Goal: Transaction & Acquisition: Book appointment/travel/reservation

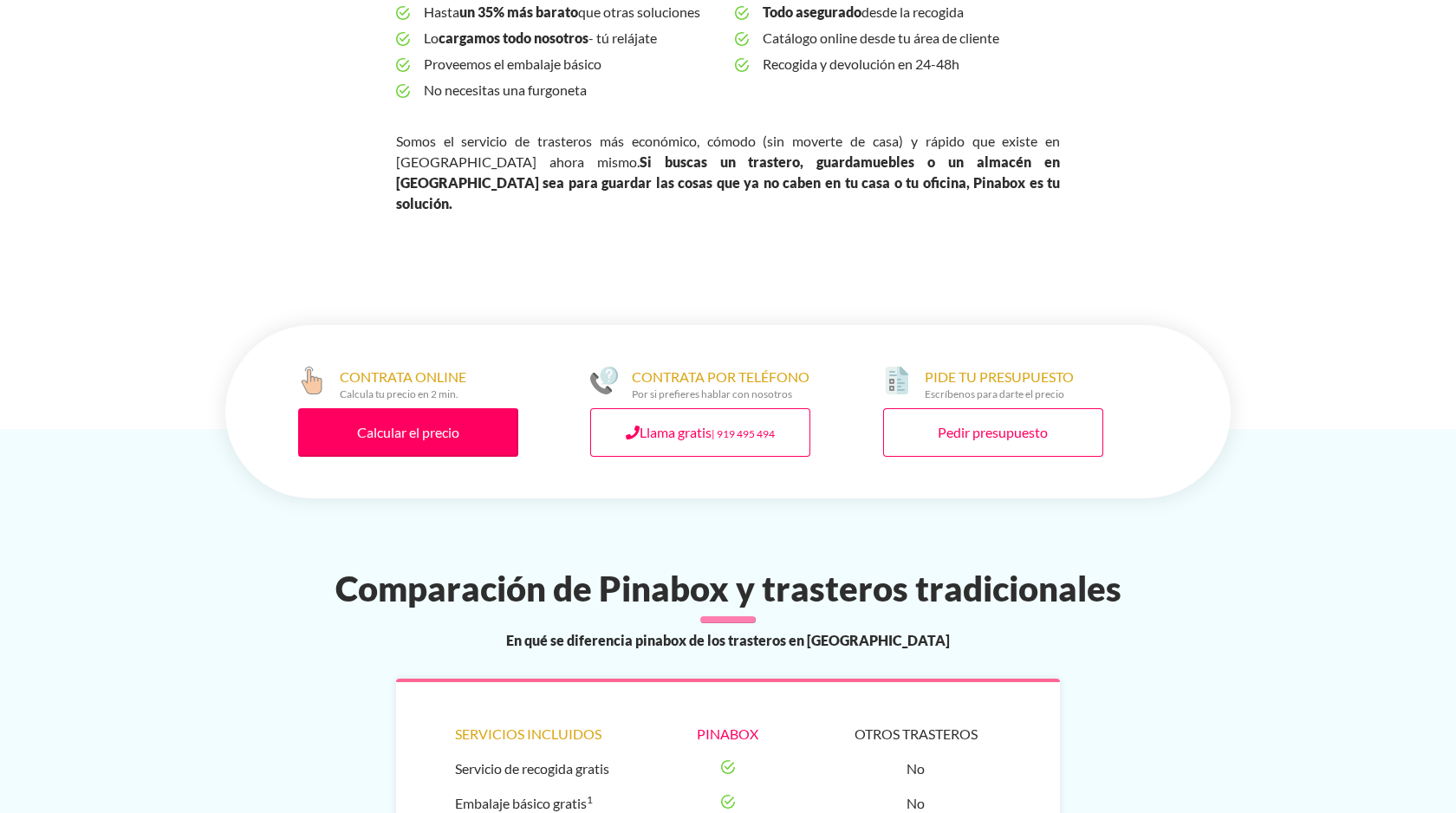
scroll to position [722, 0]
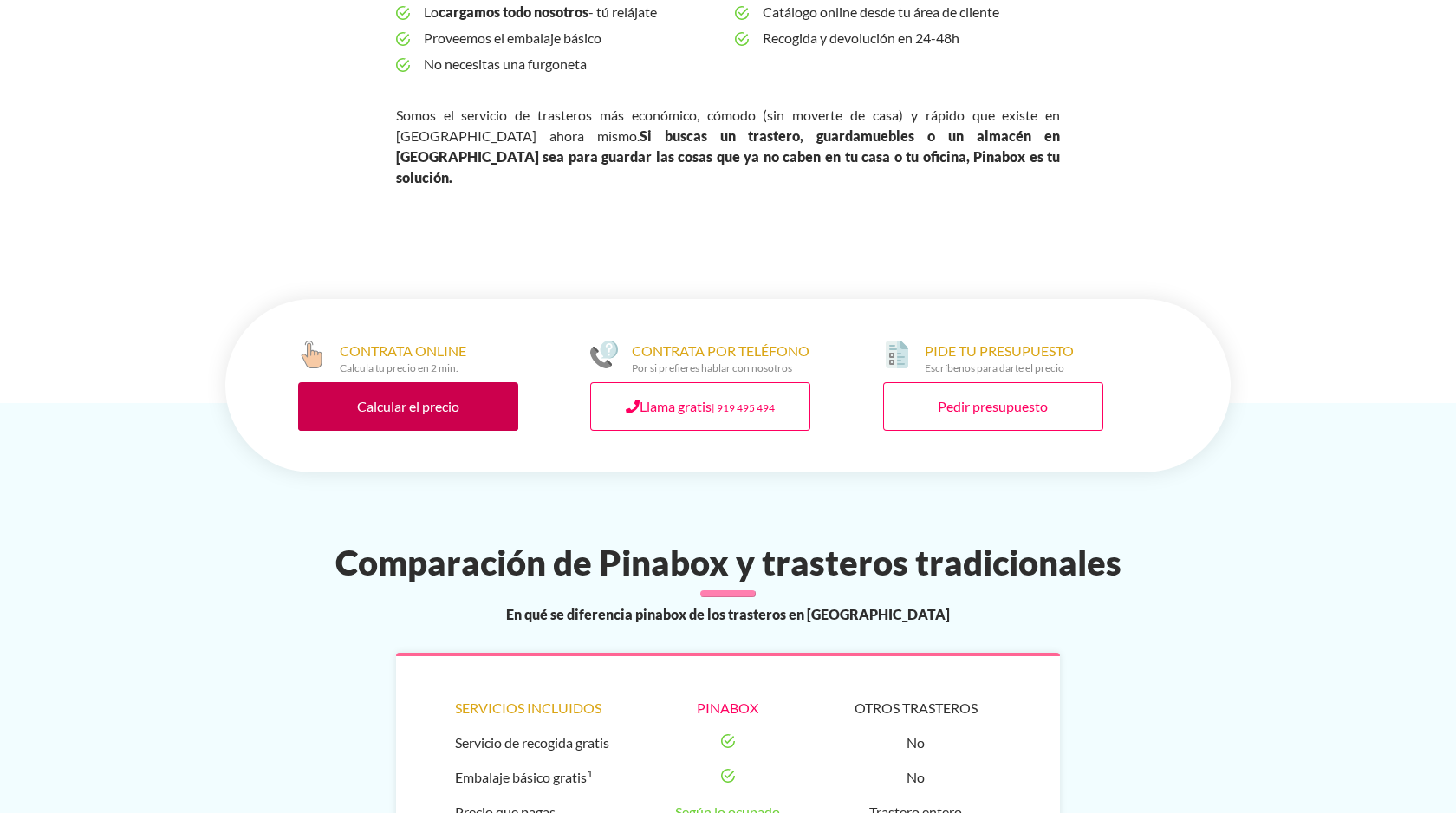
click at [343, 399] on link "Calcular el precio" at bounding box center [408, 406] width 220 height 49
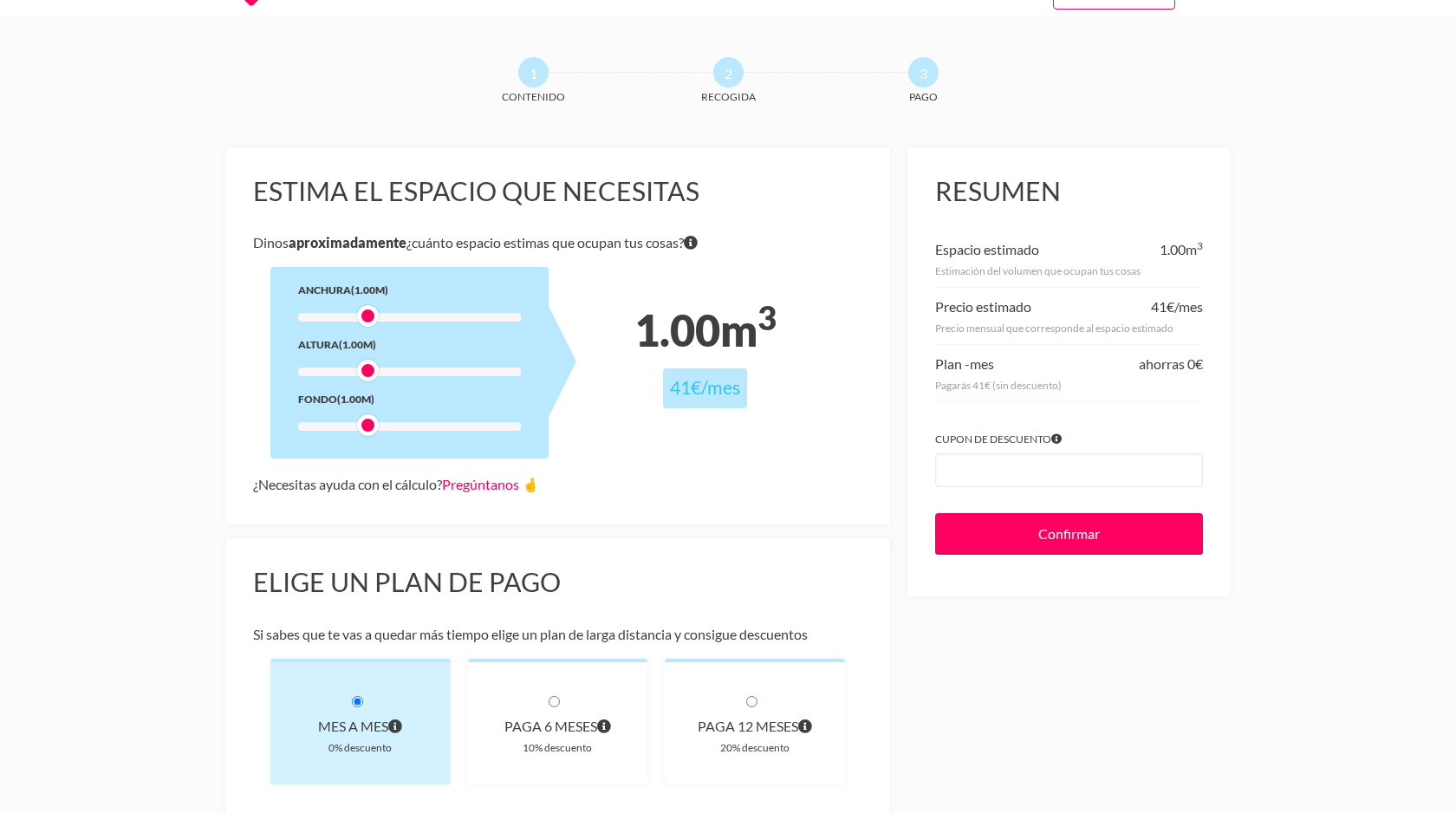
scroll to position [50, 0]
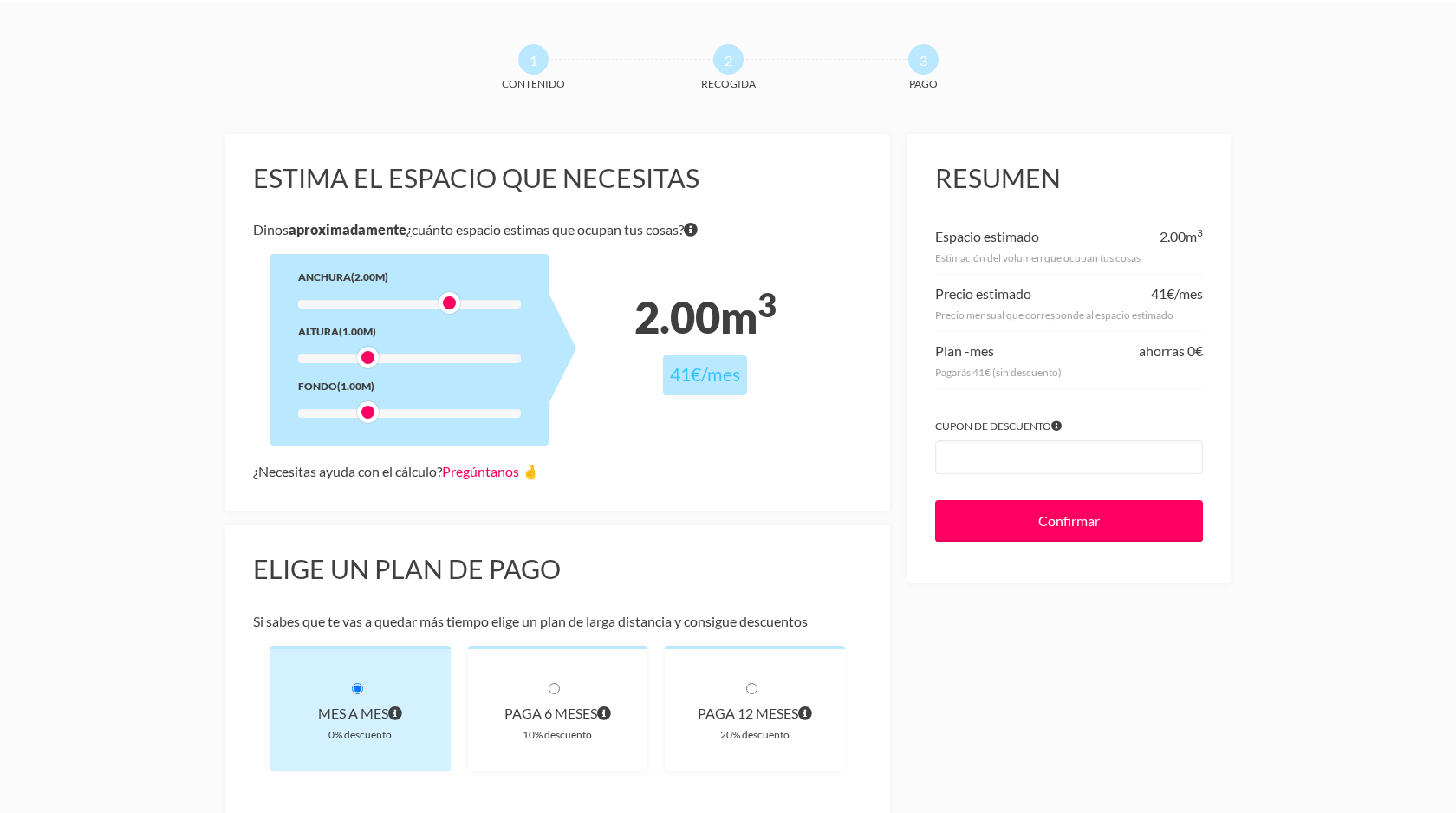
drag, startPoint x: 369, startPoint y: 305, endPoint x: 443, endPoint y: 301, distance: 74.1
click at [443, 301] on div at bounding box center [449, 303] width 22 height 22
drag, startPoint x: 368, startPoint y: 358, endPoint x: 445, endPoint y: 357, distance: 77.0
click at [445, 357] on div at bounding box center [449, 358] width 22 height 22
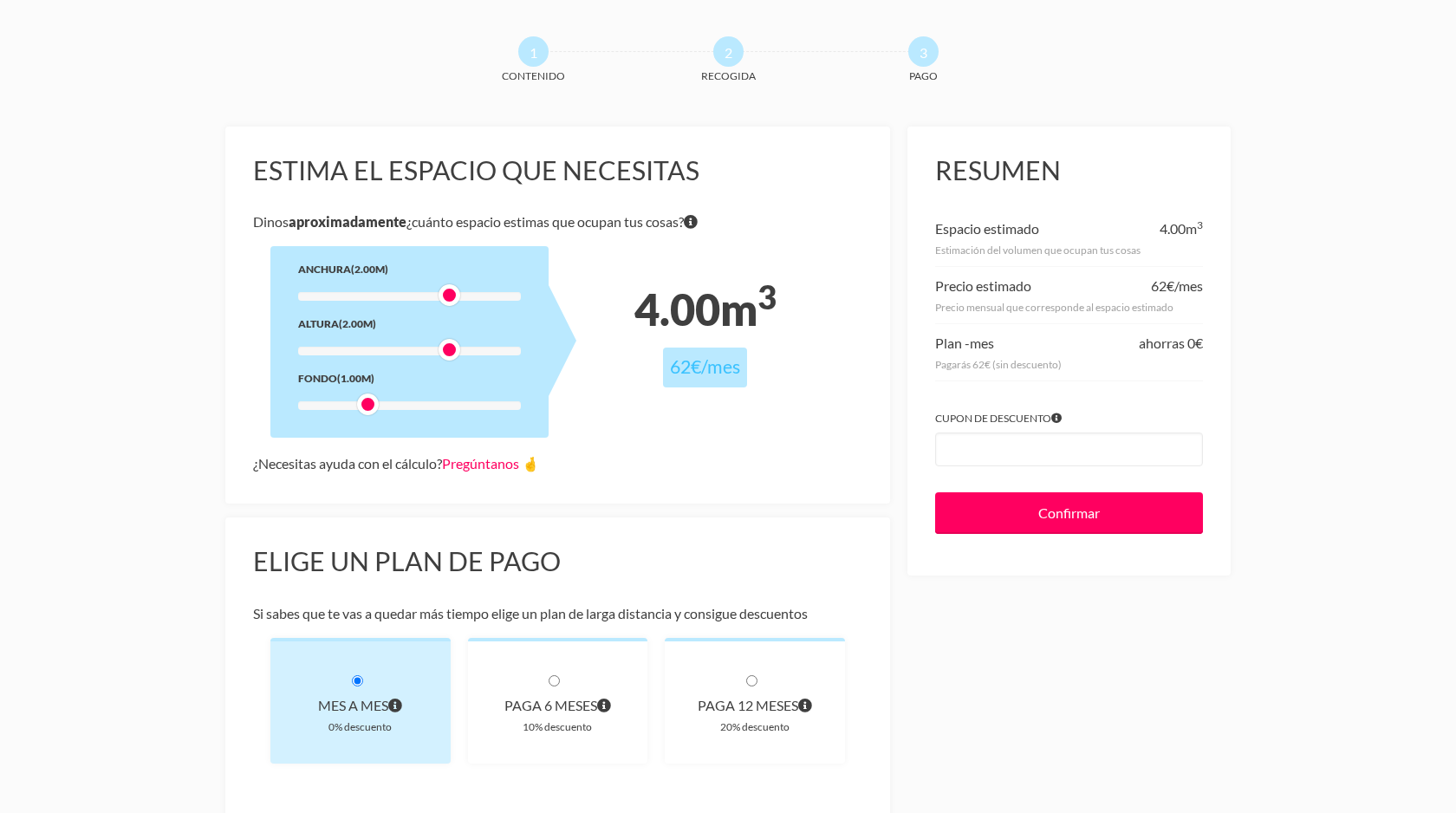
scroll to position [62, 0]
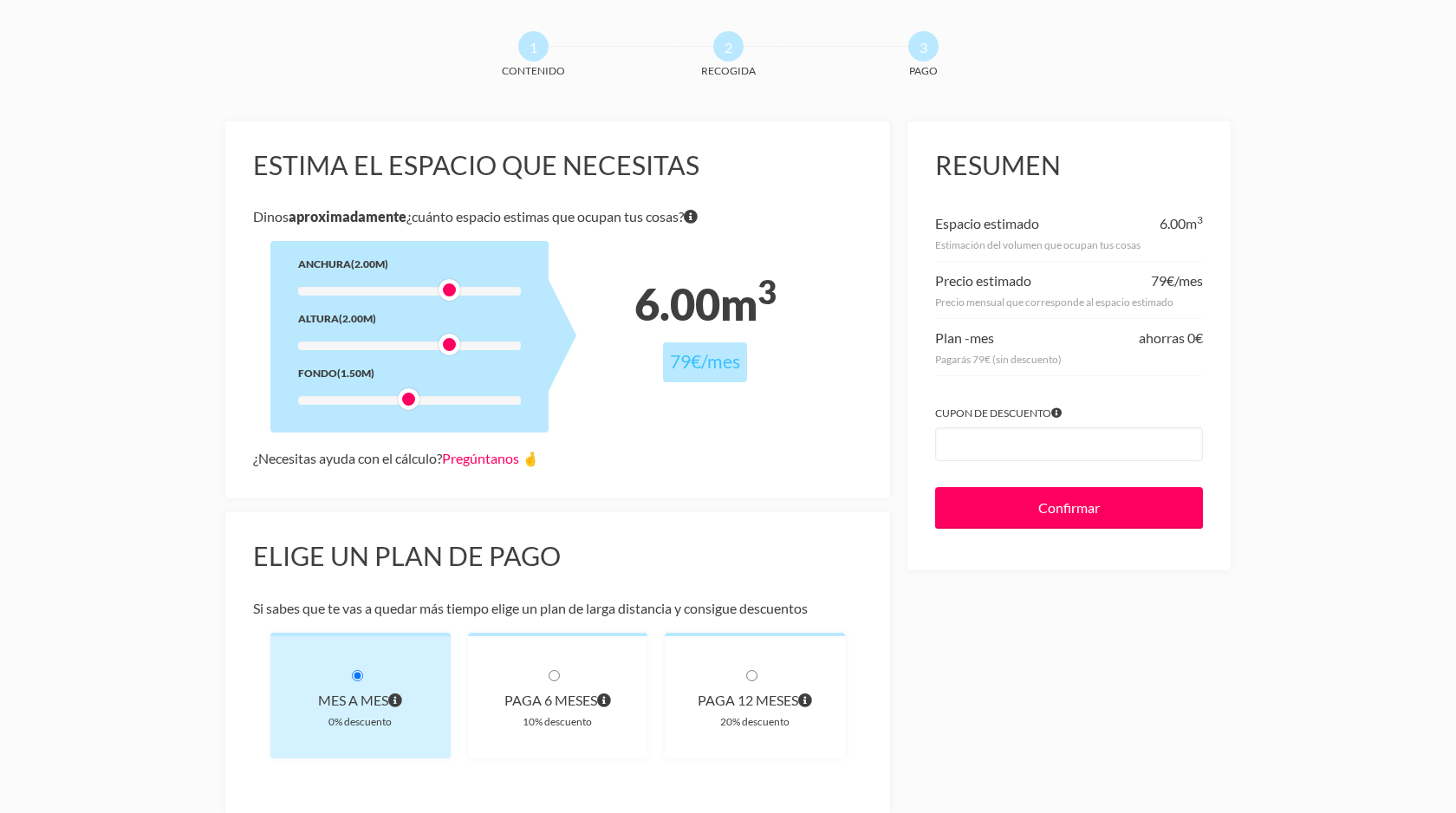
drag, startPoint x: 365, startPoint y: 402, endPoint x: 405, endPoint y: 406, distance: 40.2
click at [405, 406] on div at bounding box center [408, 399] width 22 height 22
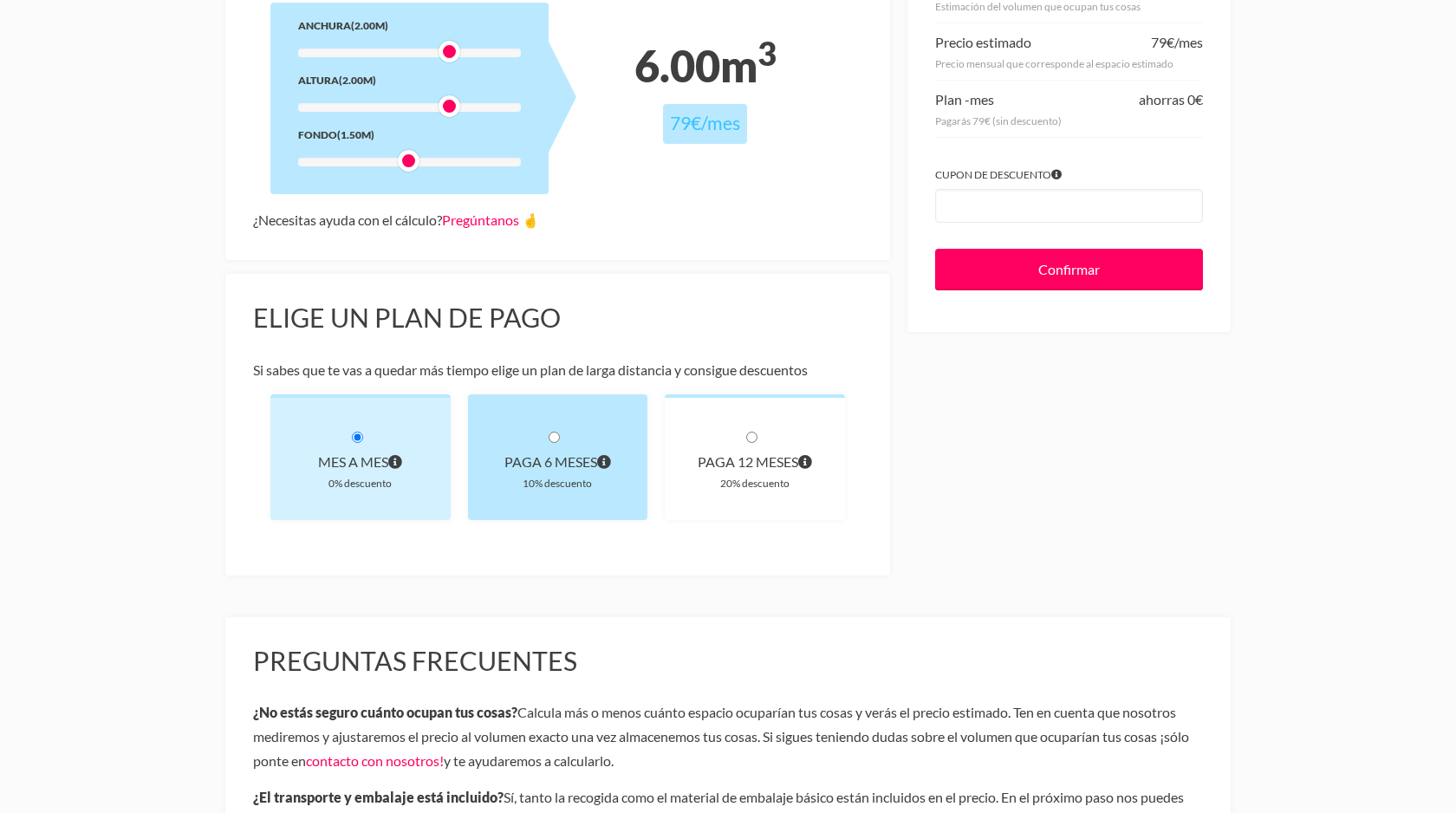
scroll to position [299, 0]
click at [547, 483] on div "10% descuento" at bounding box center [558, 484] width 125 height 18
radio input "true"
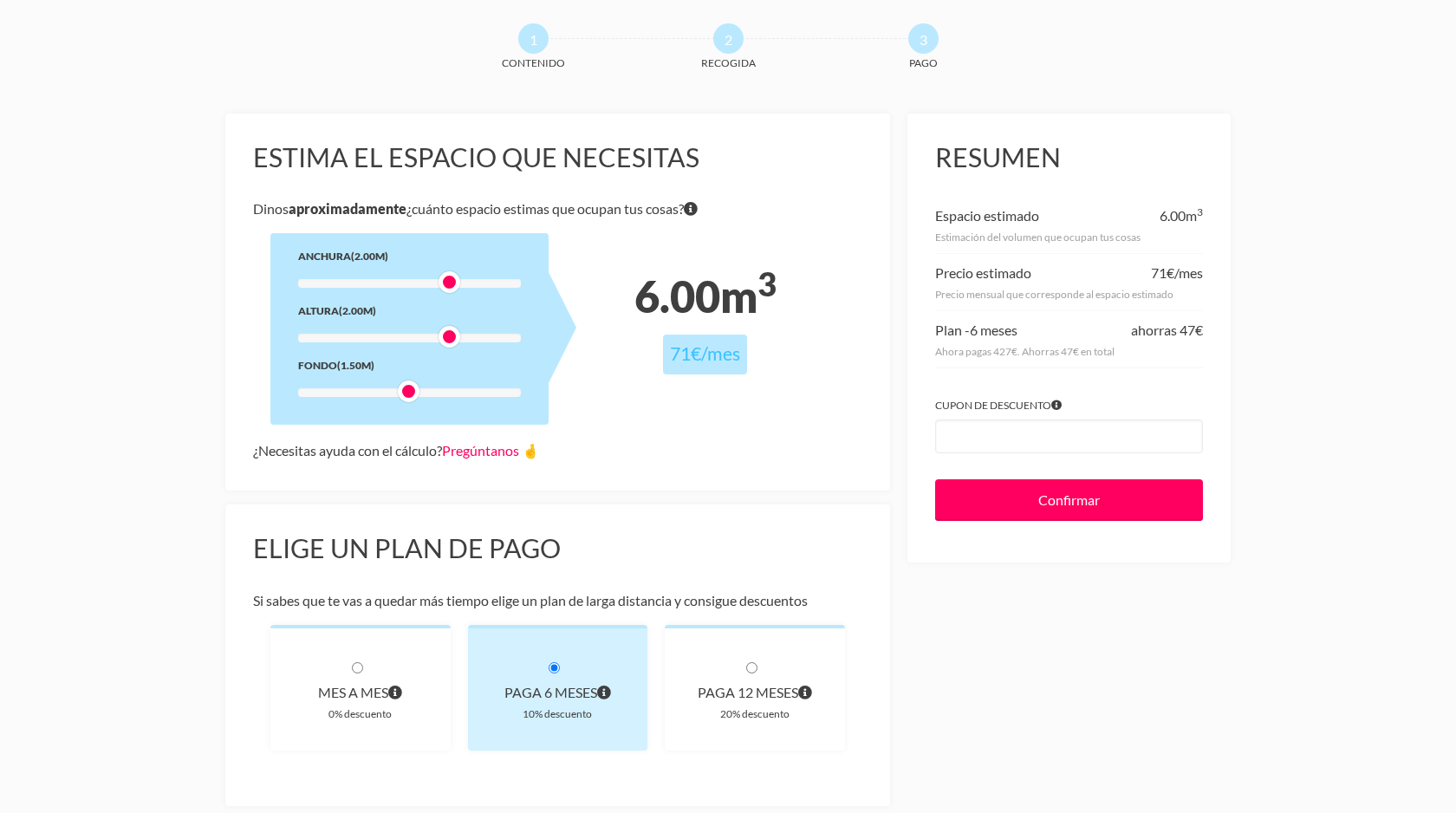
scroll to position [0, 0]
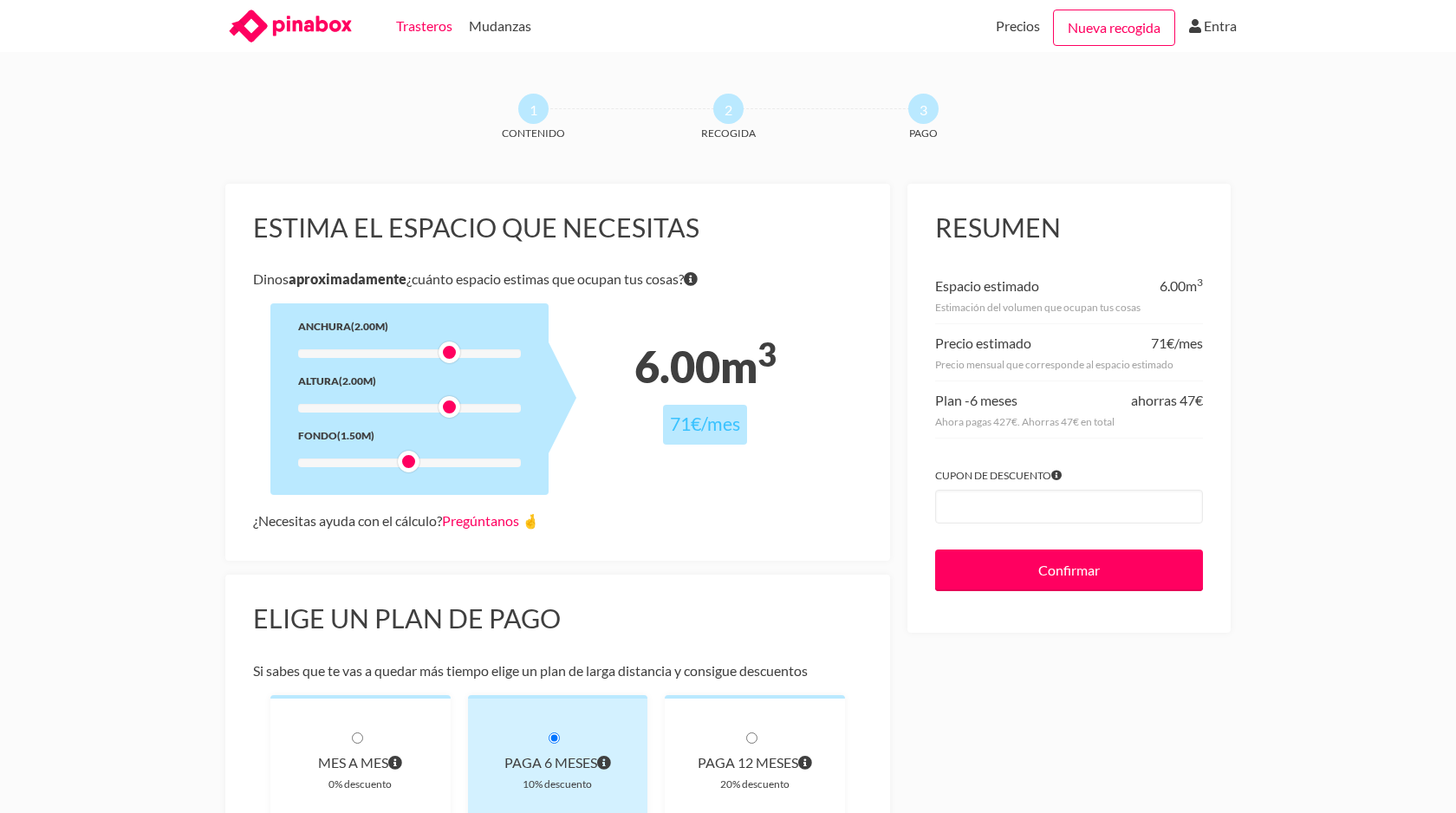
click at [421, 35] on link "Trasteros" at bounding box center [424, 26] width 57 height 52
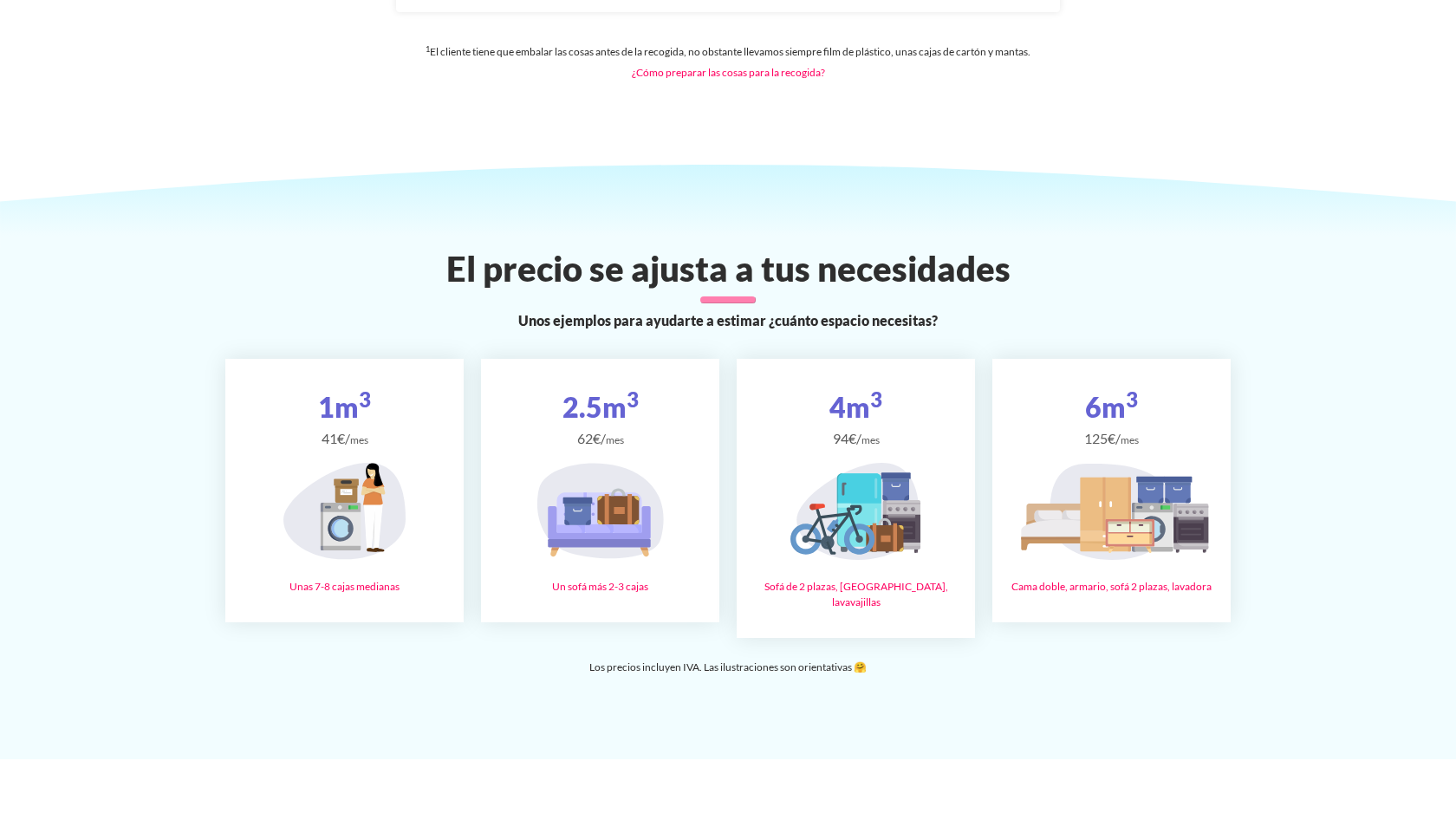
scroll to position [2373, 0]
